Goal: Information Seeking & Learning: Learn about a topic

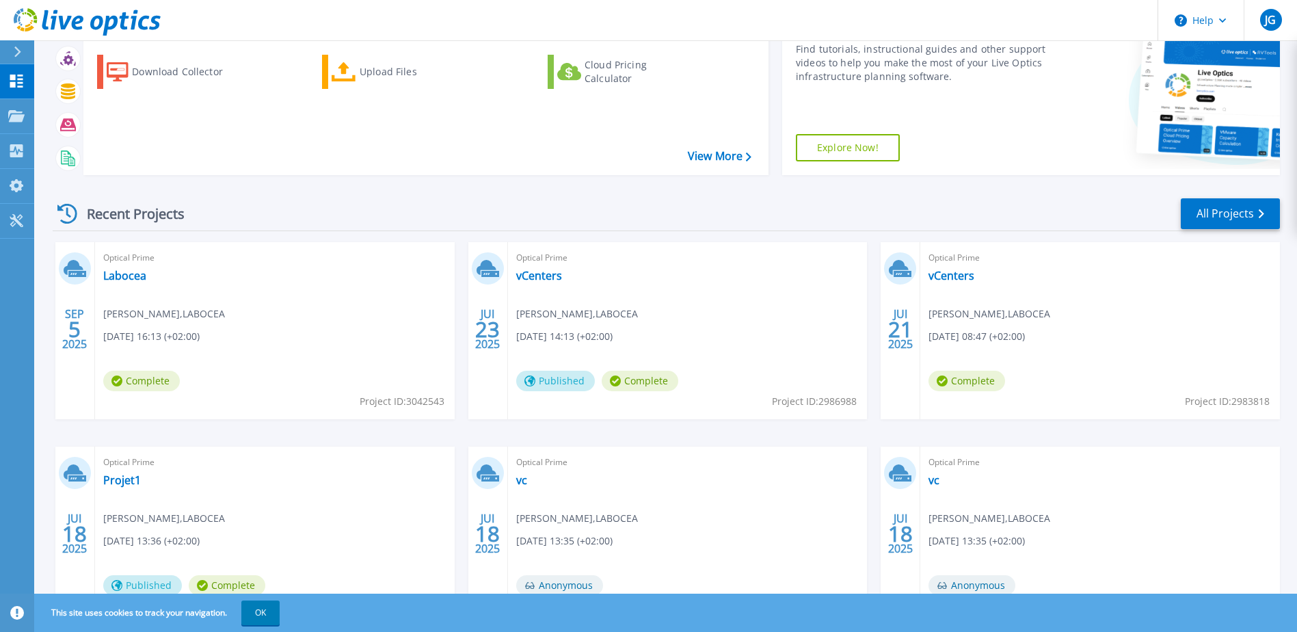
scroll to position [137, 0]
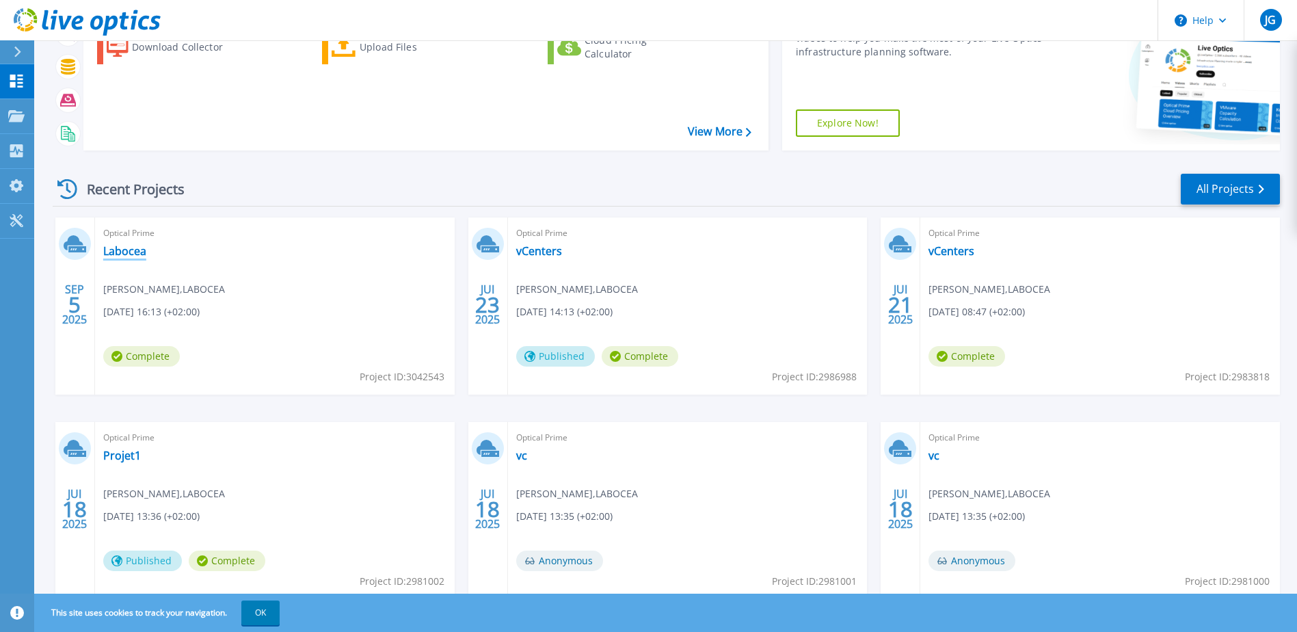
click at [124, 254] on link "Labocea" at bounding box center [124, 251] width 43 height 14
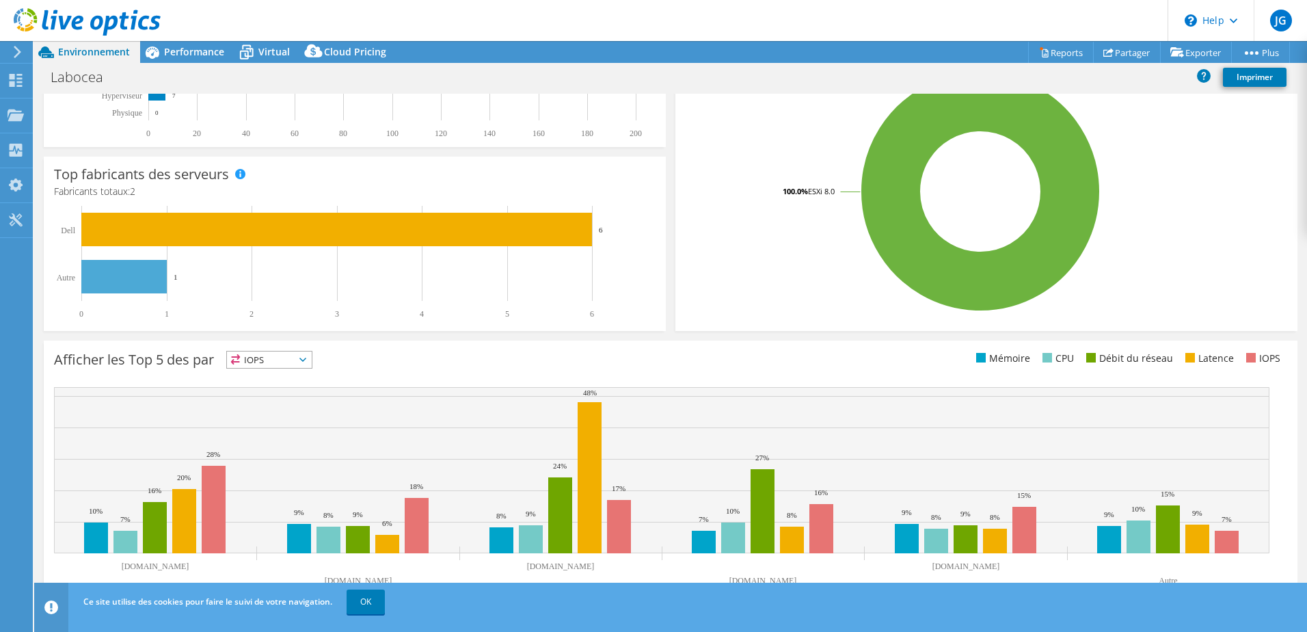
scroll to position [281, 0]
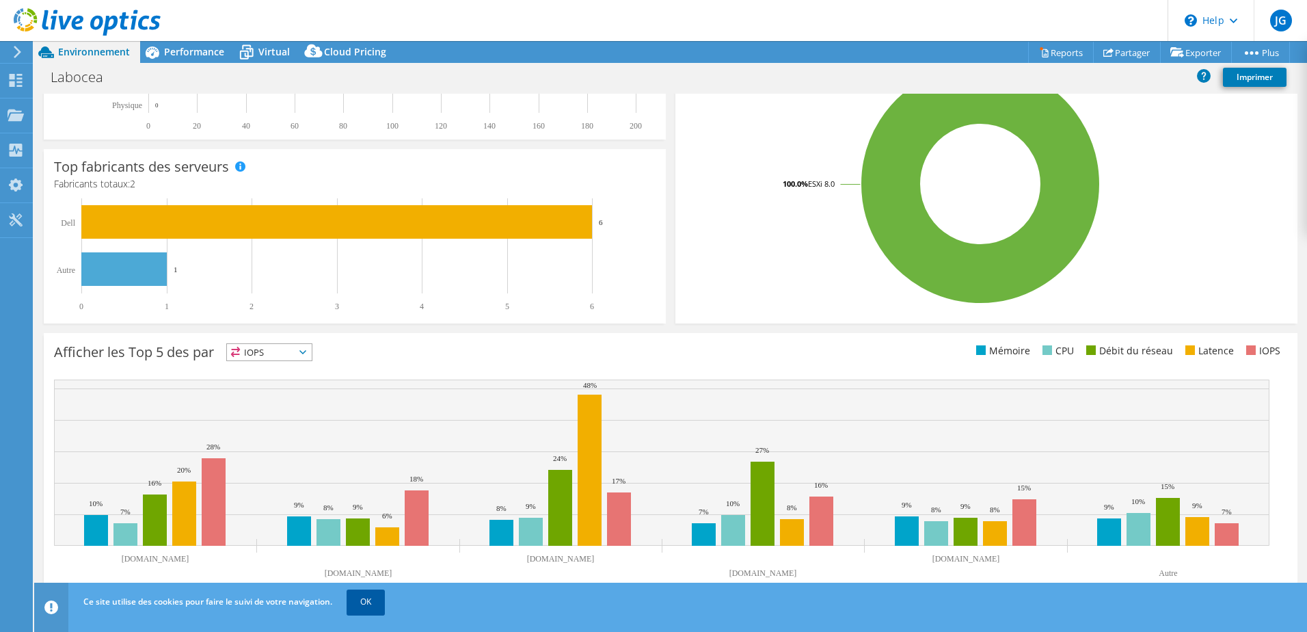
click at [373, 597] on link "OK" at bounding box center [366, 601] width 38 height 25
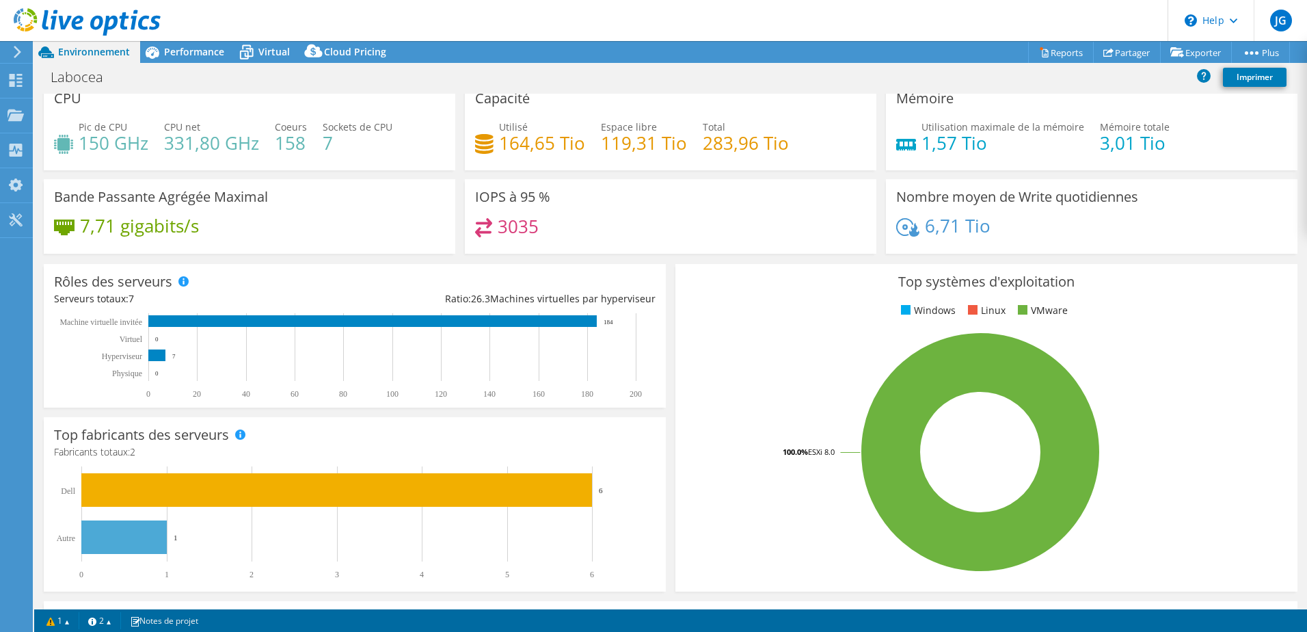
scroll to position [0, 0]
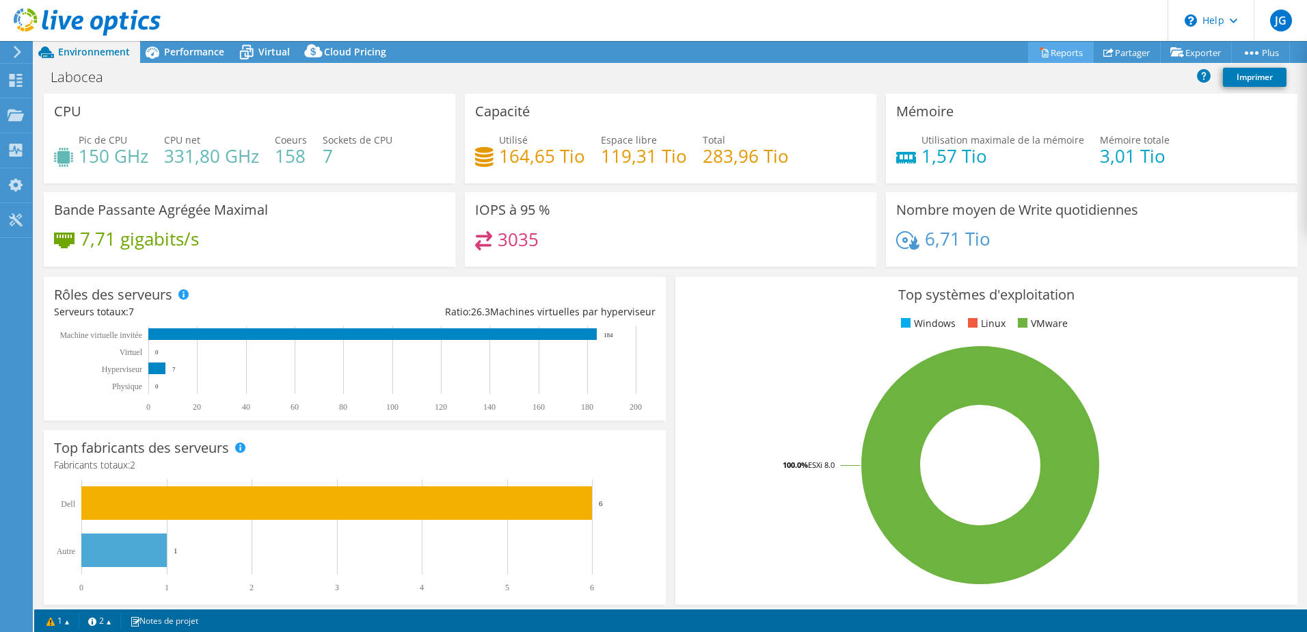
click at [1046, 58] on link "Reports" at bounding box center [1061, 52] width 66 height 21
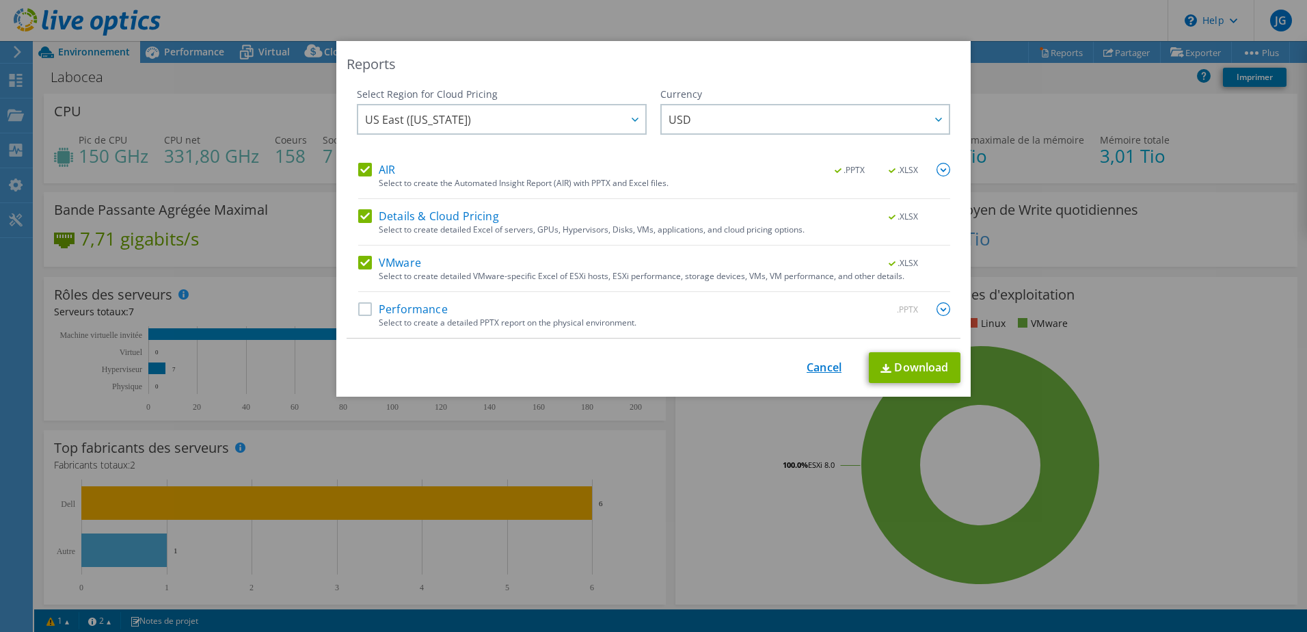
click at [814, 370] on link "Cancel" at bounding box center [824, 367] width 35 height 13
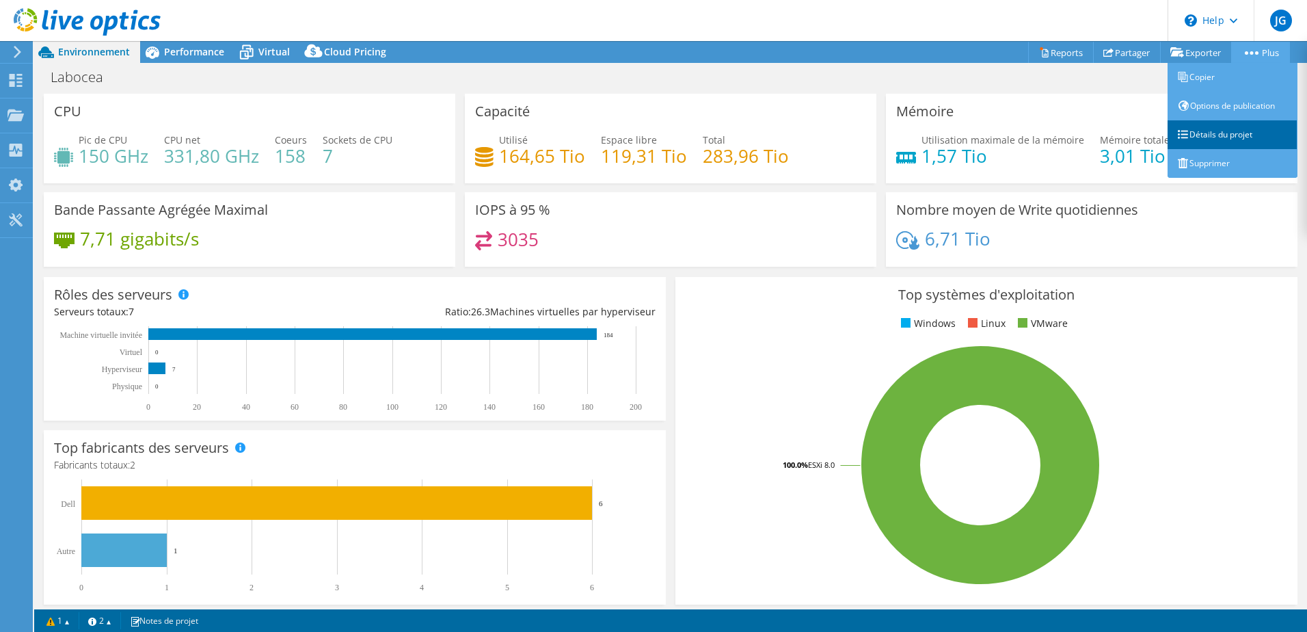
click at [1236, 136] on link "Détails du projet" at bounding box center [1233, 134] width 130 height 29
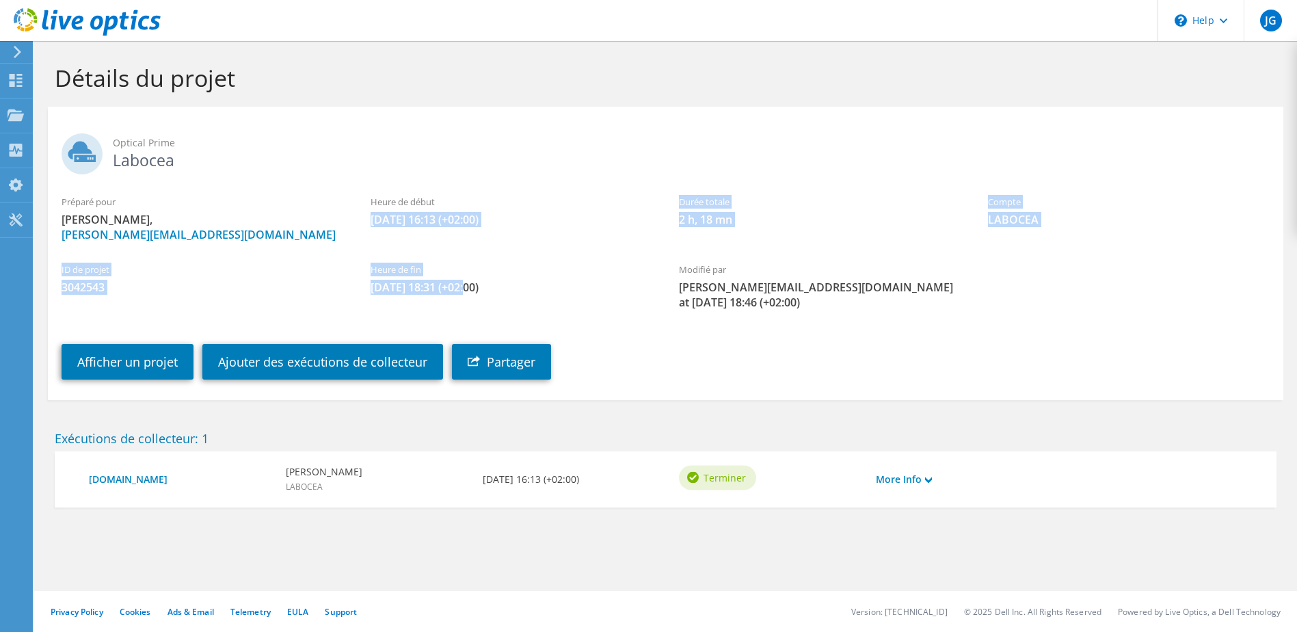
drag, startPoint x: 466, startPoint y: 284, endPoint x: 366, endPoint y: 209, distance: 125.0
click at [366, 209] on section "Optical Prime Labocea Préparé pour [PERSON_NAME] Galloy, [EMAIL_ADDRESS][DOMAIN…" at bounding box center [666, 253] width 1236 height 293
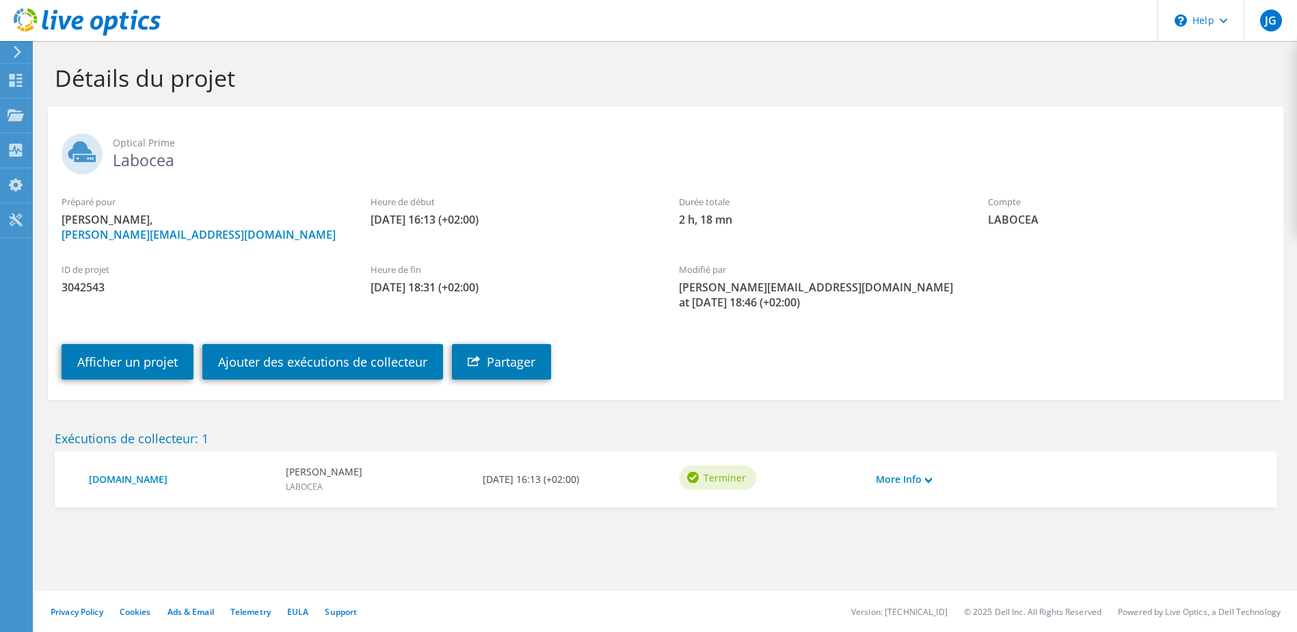
drag, startPoint x: 366, startPoint y: 209, endPoint x: 343, endPoint y: 228, distance: 29.7
click at [343, 228] on span "[PERSON_NAME] Galloy, [EMAIL_ADDRESS][DOMAIN_NAME]" at bounding box center [203, 227] width 282 height 30
click at [804, 384] on div "Afficher un projet Ajouter des exécutions de collecteur Partager" at bounding box center [679, 352] width 1263 height 70
drag, startPoint x: 601, startPoint y: 479, endPoint x: 432, endPoint y: 479, distance: 168.9
click at [432, 479] on div "[DOMAIN_NAME] [PERSON_NAME] LABOCEA [DATE] 16:13 (+02:00) Terminer More Info" at bounding box center [672, 479] width 1181 height 29
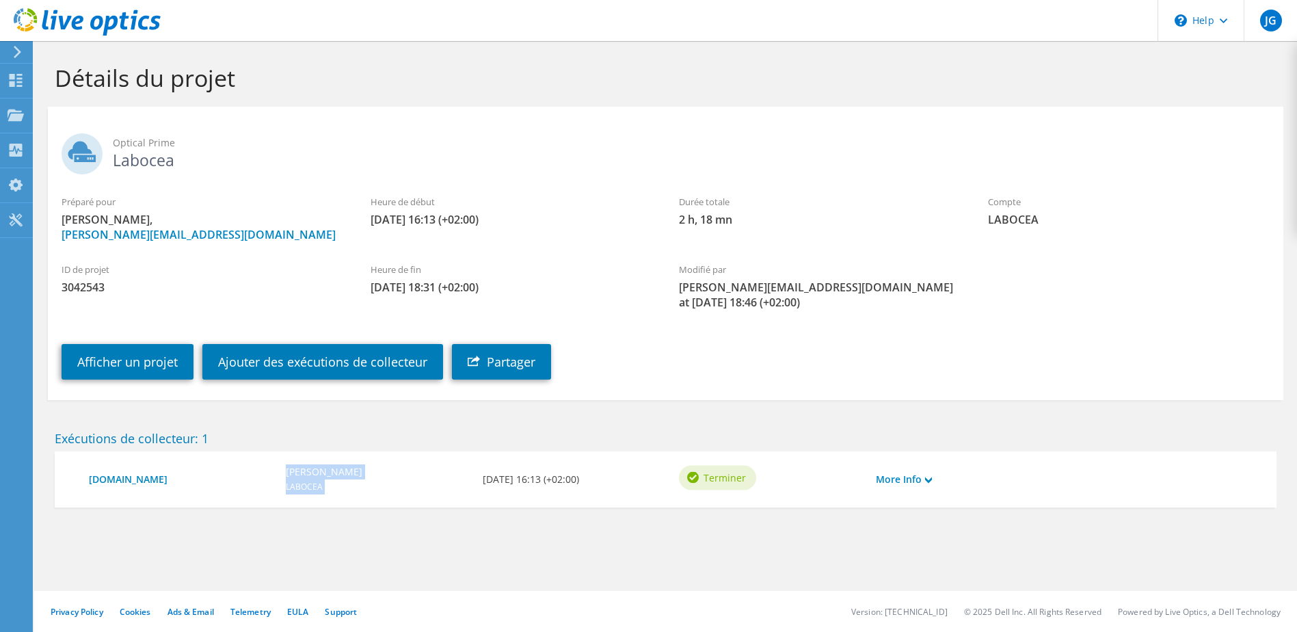
drag, startPoint x: 432, startPoint y: 479, endPoint x: 507, endPoint y: 547, distance: 101.2
click at [507, 547] on section "Détails du projet Optical Prime Labocea Préparé pour [PERSON_NAME] Galloy, [EMA…" at bounding box center [665, 315] width 1263 height 548
click at [936, 481] on div "More Info" at bounding box center [918, 479] width 98 height 29
click at [914, 477] on link "More Info" at bounding box center [904, 479] width 56 height 15
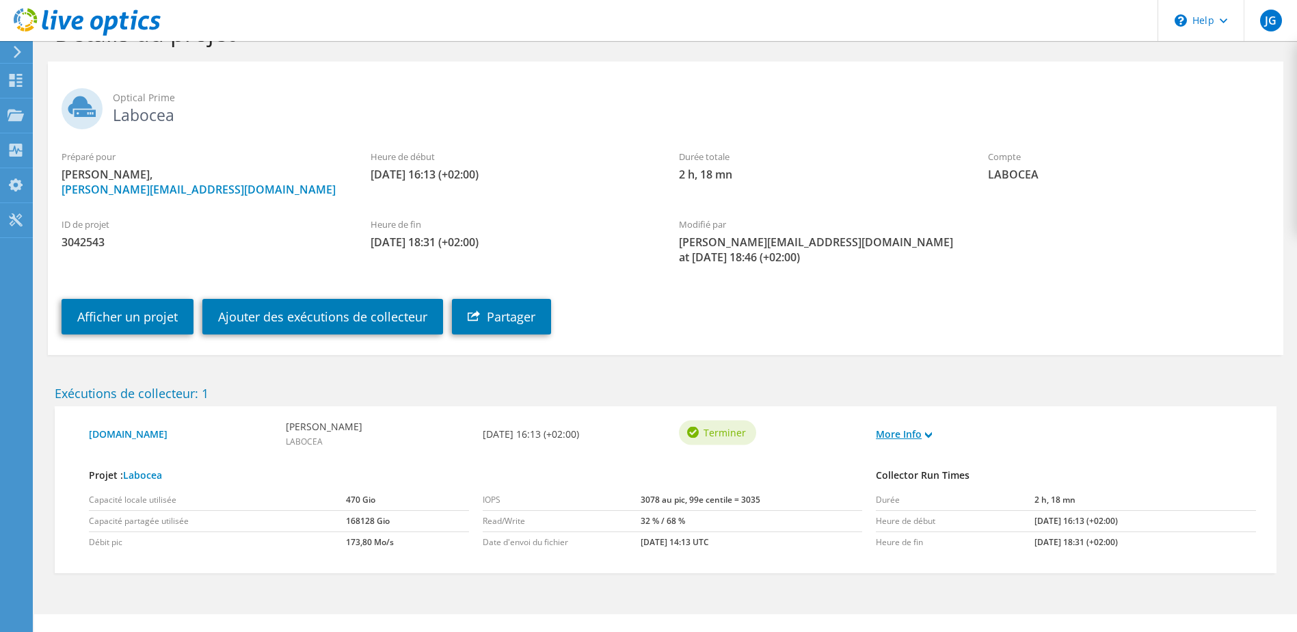
scroll to position [68, 0]
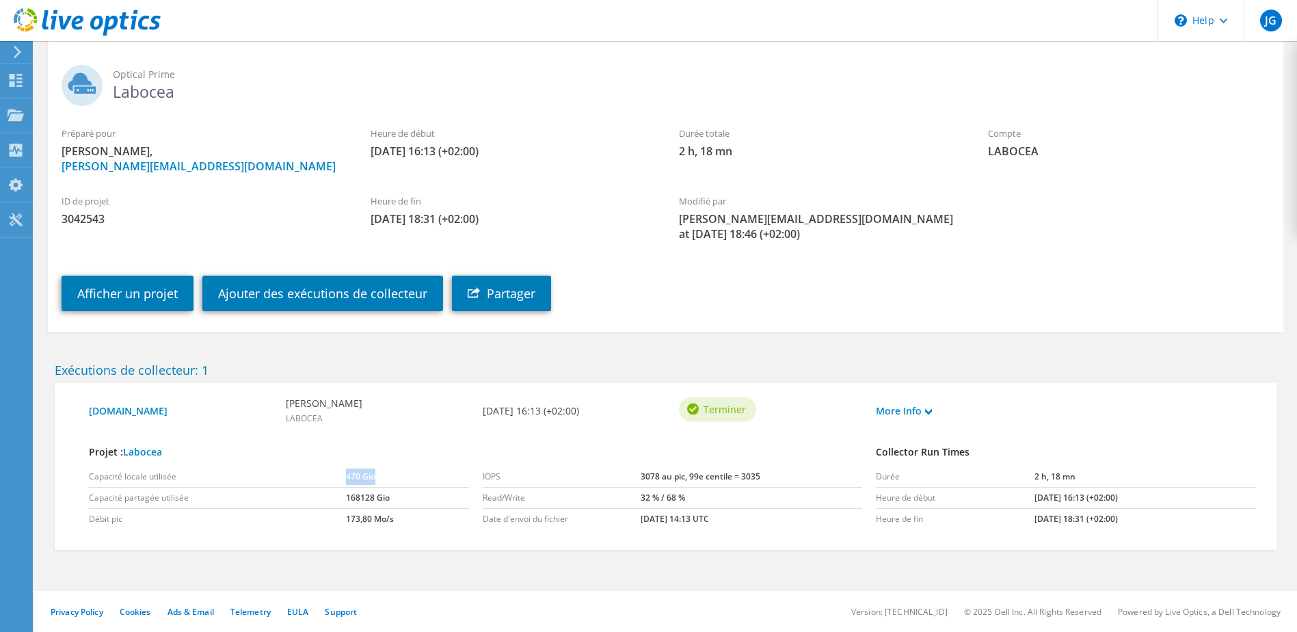
drag, startPoint x: 380, startPoint y: 473, endPoint x: 294, endPoint y: 468, distance: 85.6
click at [294, 468] on tr "Capacité locale utilisée 470 Gio" at bounding box center [279, 476] width 380 height 21
drag, startPoint x: 294, startPoint y: 468, endPoint x: 293, endPoint y: 479, distance: 11.6
click at [293, 479] on td "Capacité locale utilisée" at bounding box center [217, 476] width 257 height 21
click at [927, 402] on div "More Info" at bounding box center [918, 411] width 98 height 29
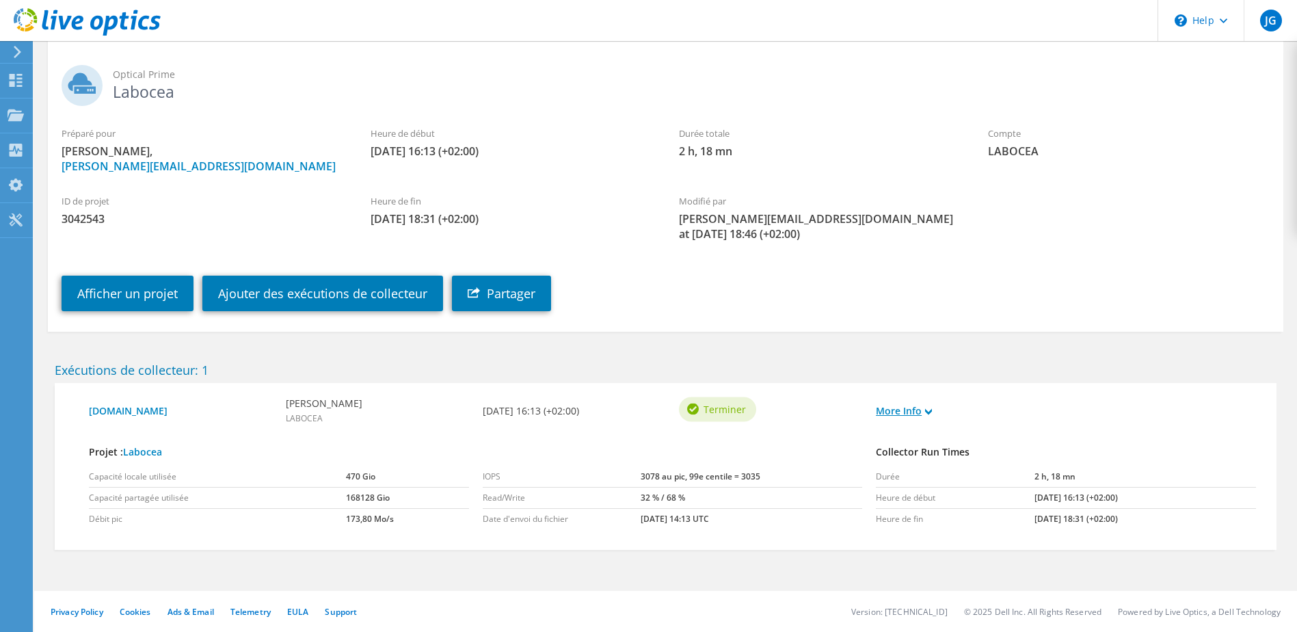
click at [906, 407] on link "More Info" at bounding box center [904, 410] width 56 height 15
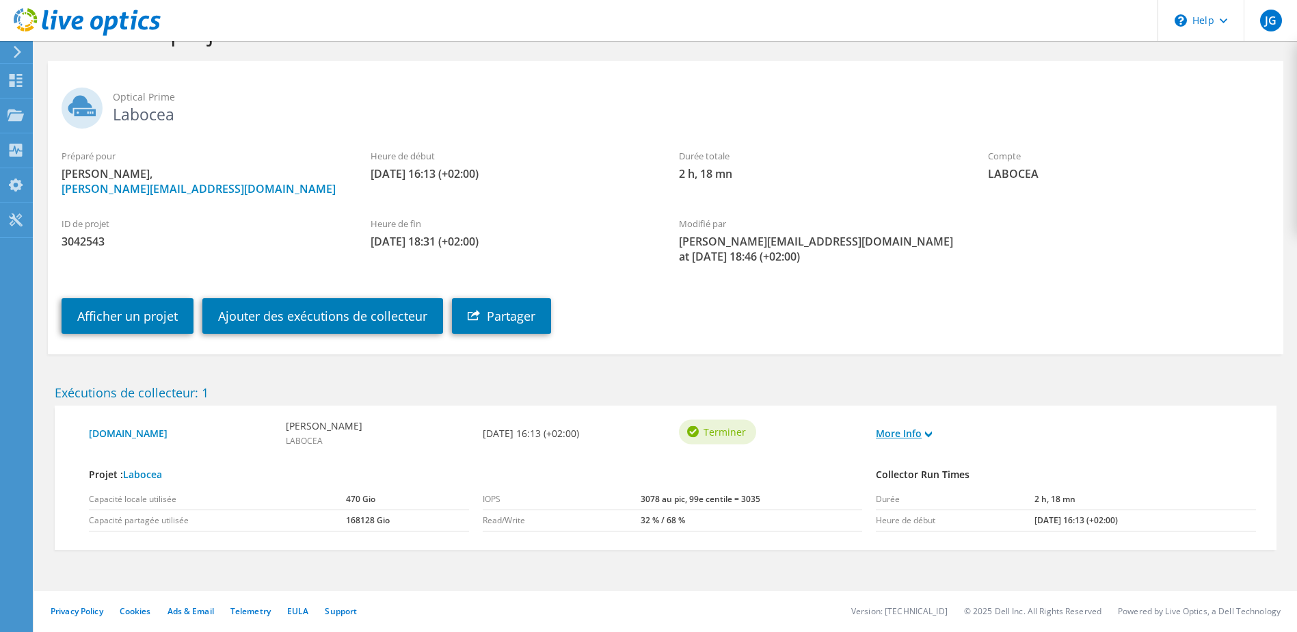
scroll to position [0, 0]
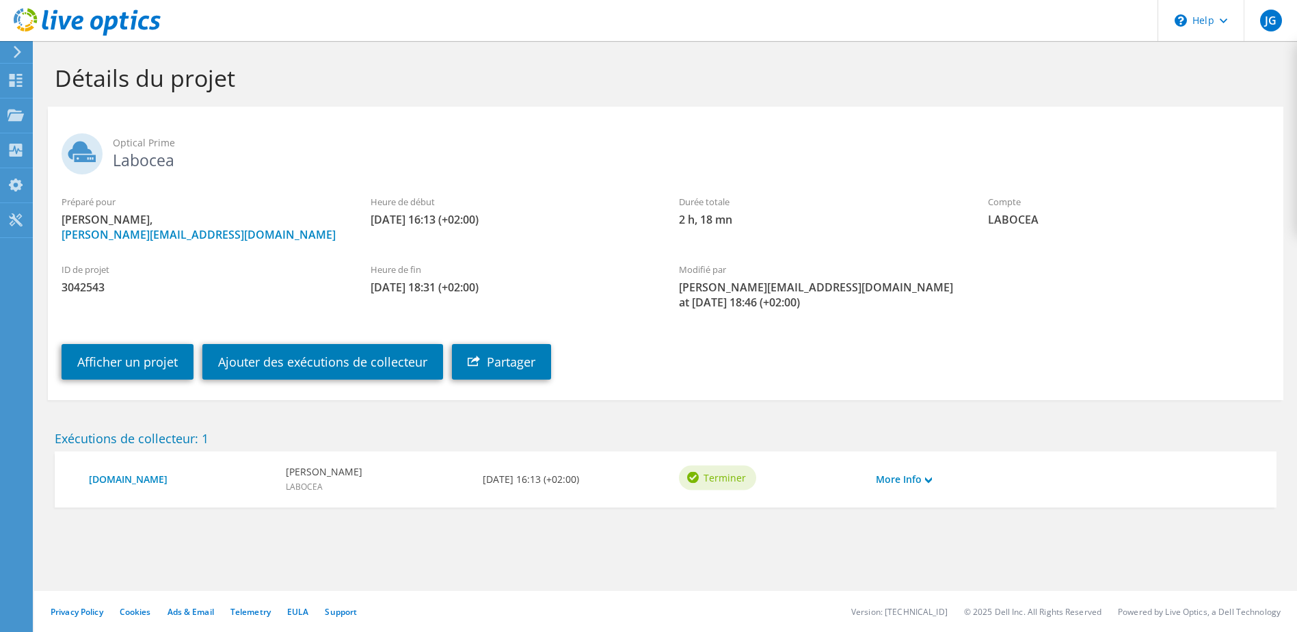
click at [75, 31] on icon at bounding box center [87, 22] width 147 height 28
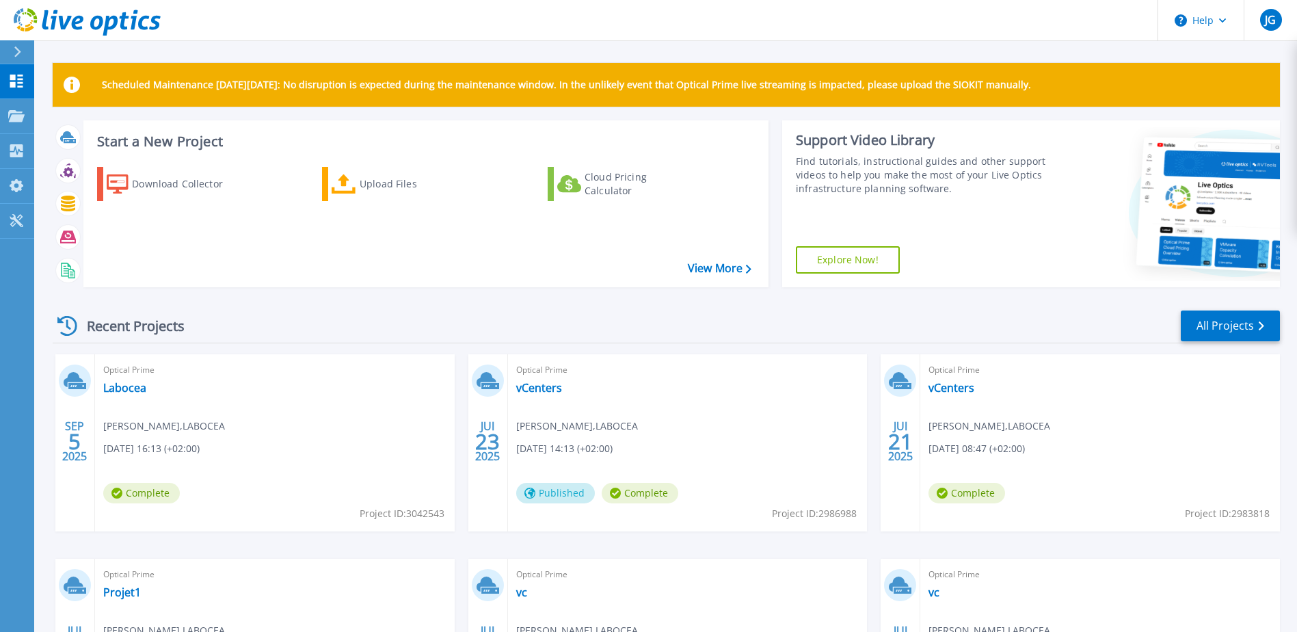
drag, startPoint x: 605, startPoint y: 85, endPoint x: 1143, endPoint y: 88, distance: 538.2
click at [1143, 88] on div "Scheduled Maintenance [DATE][DATE]: No disruption is expected during the mainte…" at bounding box center [666, 85] width 1227 height 44
drag, startPoint x: 1143, startPoint y: 88, endPoint x: 1087, endPoint y: 98, distance: 57.0
click at [1087, 98] on div "Scheduled Maintenance [DATE][DATE]: No disruption is expected during the mainte…" at bounding box center [666, 85] width 1227 height 44
